Goal: Use online tool/utility

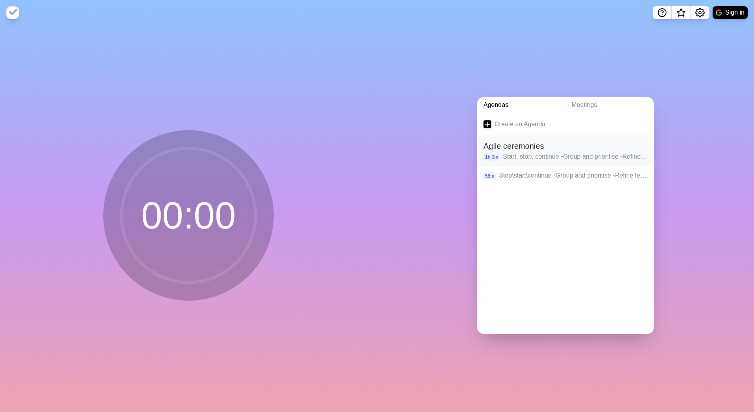
click at [524, 140] on h2 "Agile ceremonies" at bounding box center [565, 146] width 164 height 12
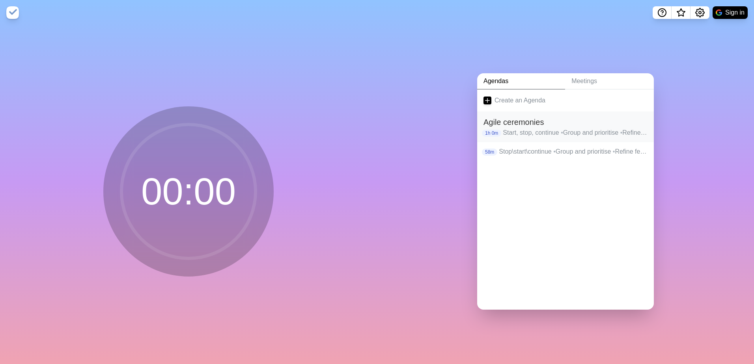
click at [576, 128] on p "Start, stop, continue • Group and prioritise • Refine feedback • Backlog priori…" at bounding box center [575, 132] width 145 height 9
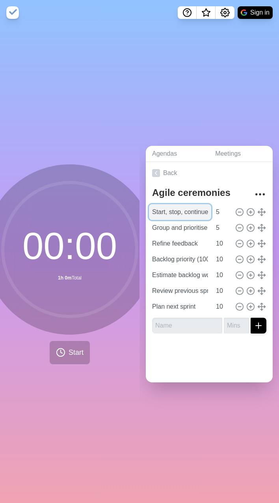
click at [186, 205] on input "Start, stop, continue" at bounding box center [180, 212] width 62 height 16
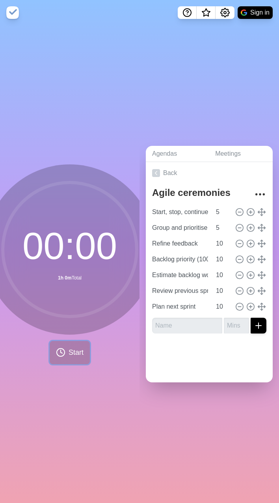
click at [60, 355] on button "Start" at bounding box center [70, 352] width 40 height 23
